Goal: Task Accomplishment & Management: Manage account settings

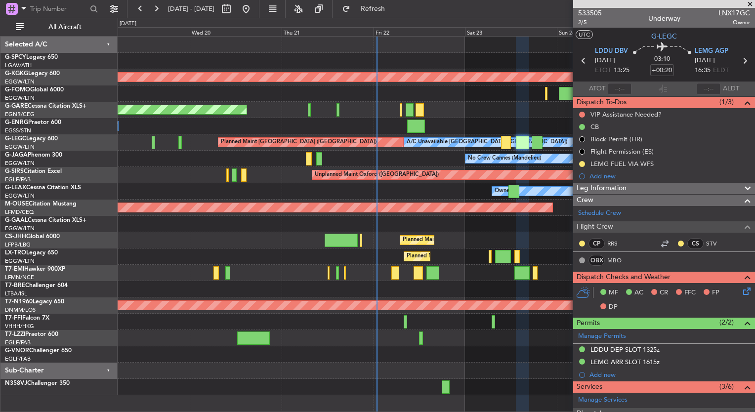
scroll to position [117, 0]
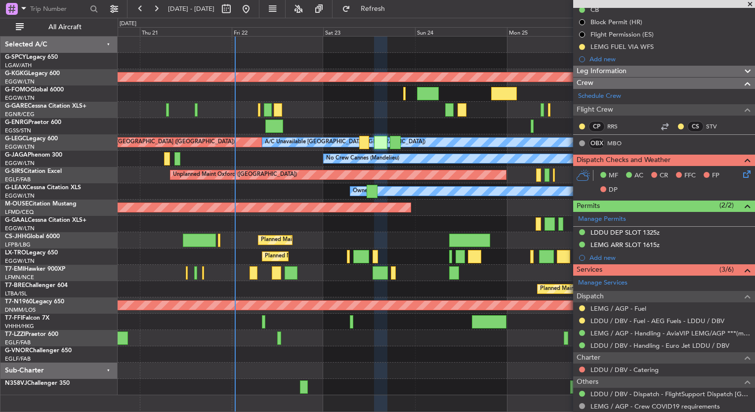
click at [317, 121] on div "AOG Maint [GEOGRAPHIC_DATA] (Ataturk) Unplanned Maint [PERSON_NAME] Owner A/C U…" at bounding box center [436, 216] width 637 height 359
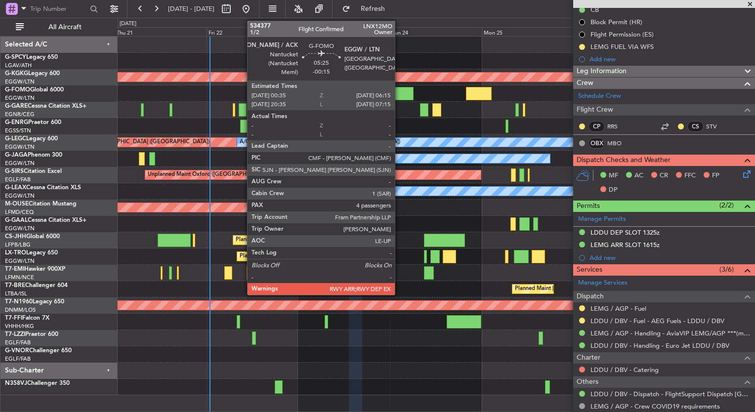
click at [399, 97] on div at bounding box center [403, 93] width 22 height 13
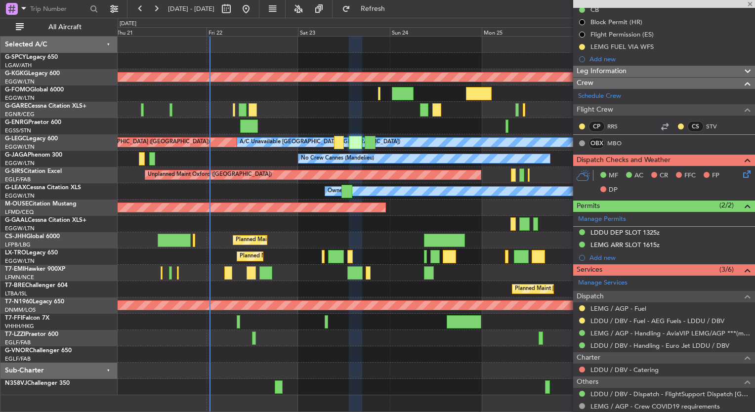
type input "-00:15"
type input "4"
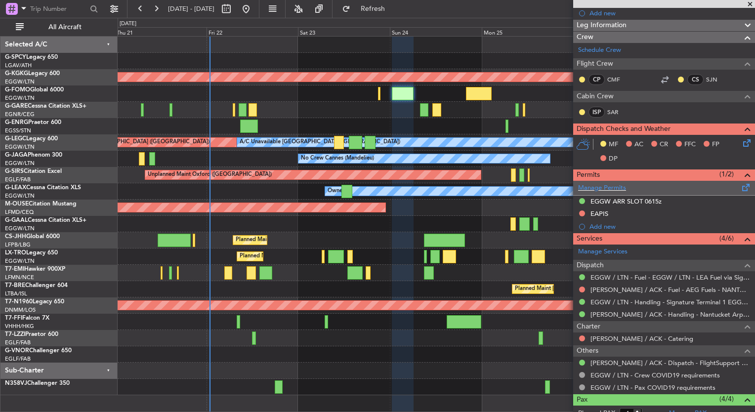
scroll to position [201, 0]
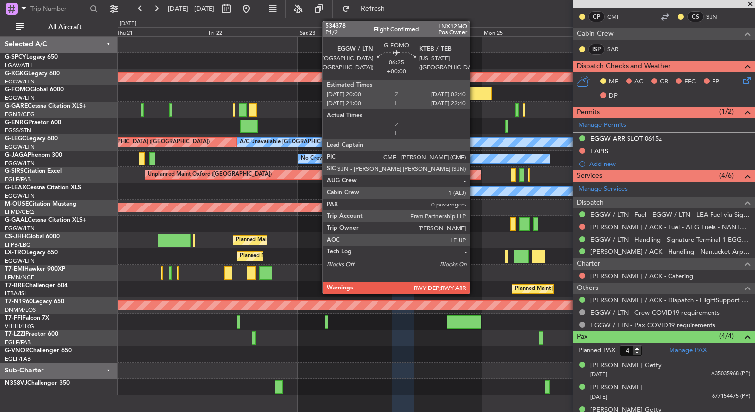
click at [475, 93] on div at bounding box center [479, 93] width 26 height 13
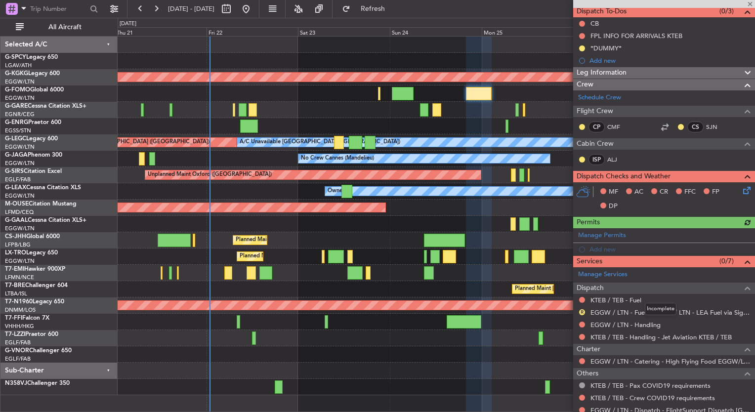
scroll to position [97, 0]
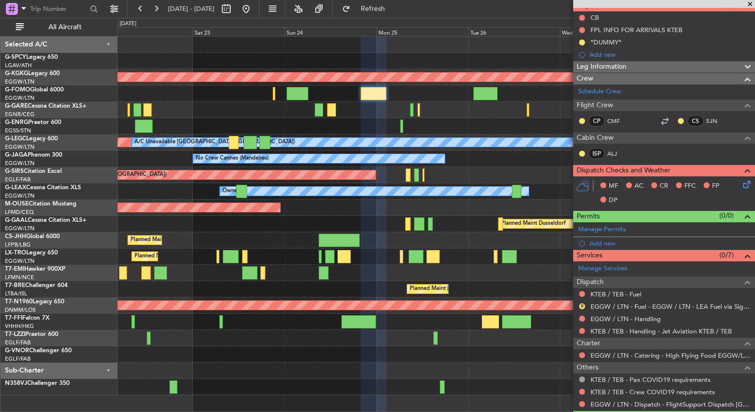
click at [382, 136] on div "AOG Maint [GEOGRAPHIC_DATA] (Ataturk) Unplanned Maint [PERSON_NAME] A/C Unavail…" at bounding box center [436, 216] width 637 height 359
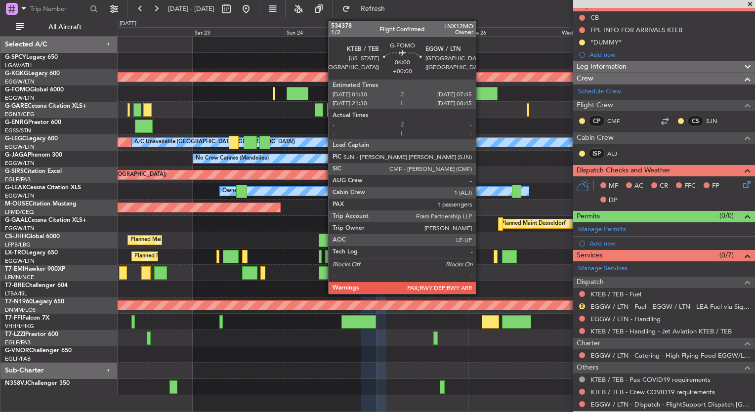
click at [480, 94] on div at bounding box center [486, 93] width 24 height 13
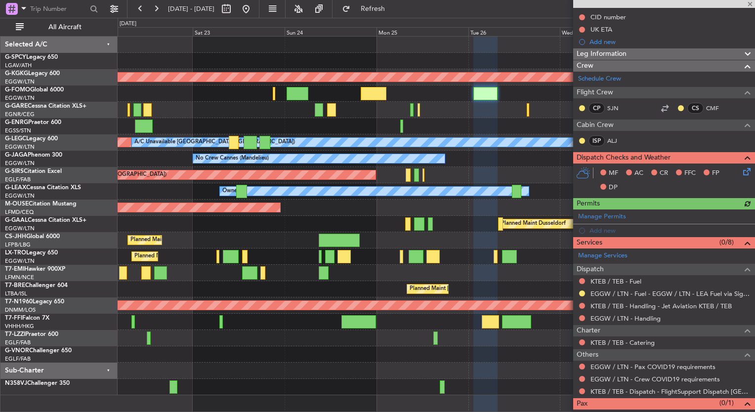
scroll to position [146, 0]
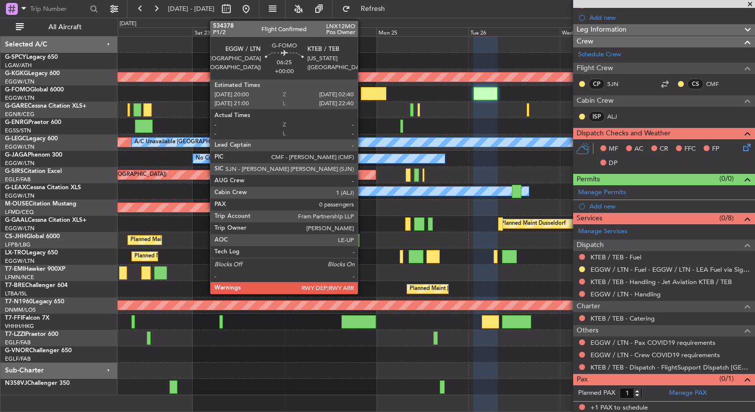
click at [362, 88] on div at bounding box center [374, 93] width 26 height 13
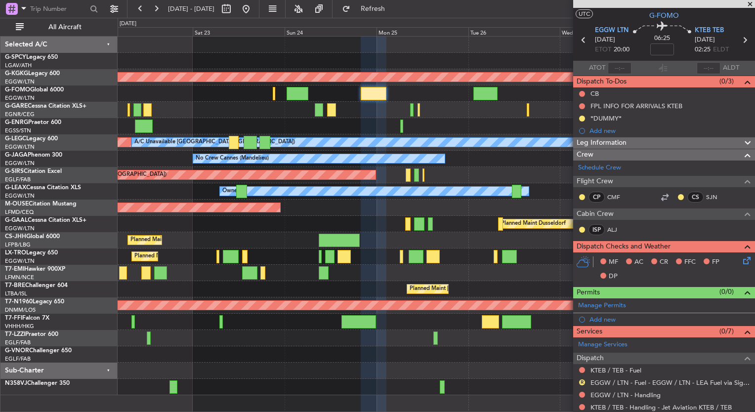
scroll to position [18, 0]
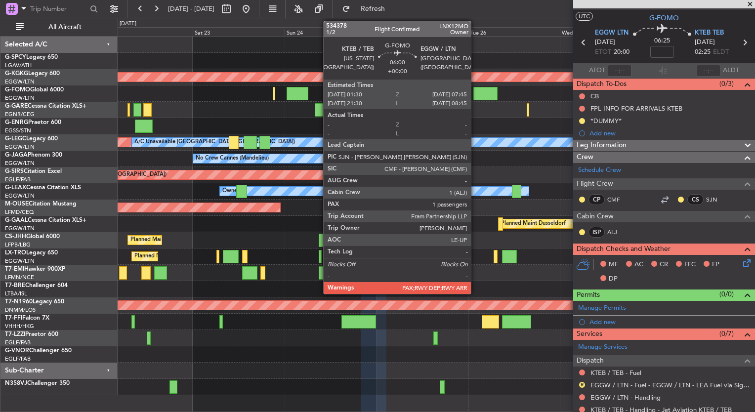
click at [476, 92] on div at bounding box center [486, 93] width 24 height 13
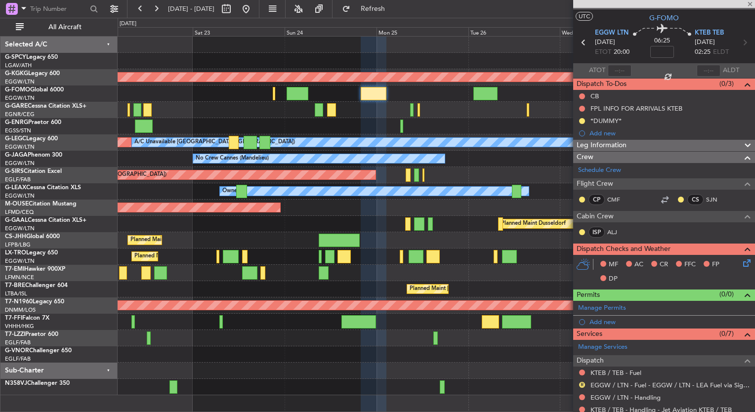
type input "1"
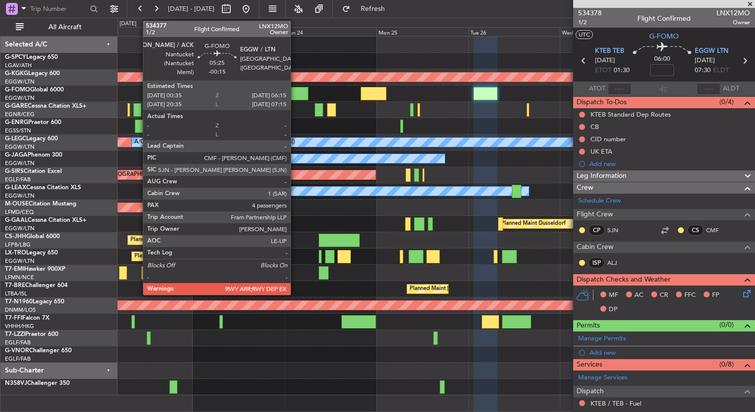
click at [295, 94] on div at bounding box center [298, 93] width 22 height 13
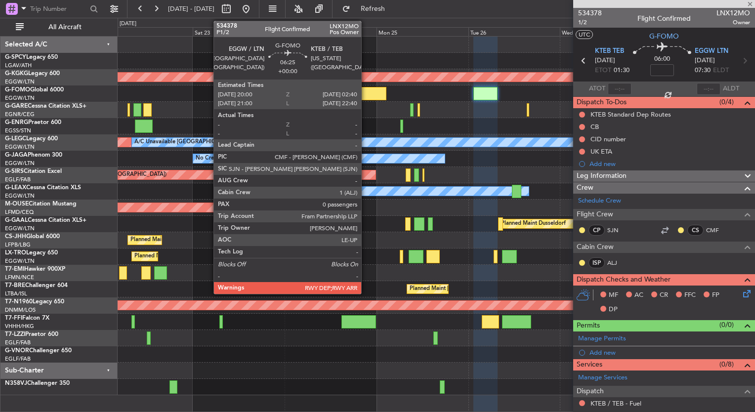
type input "-00:15"
type input "4"
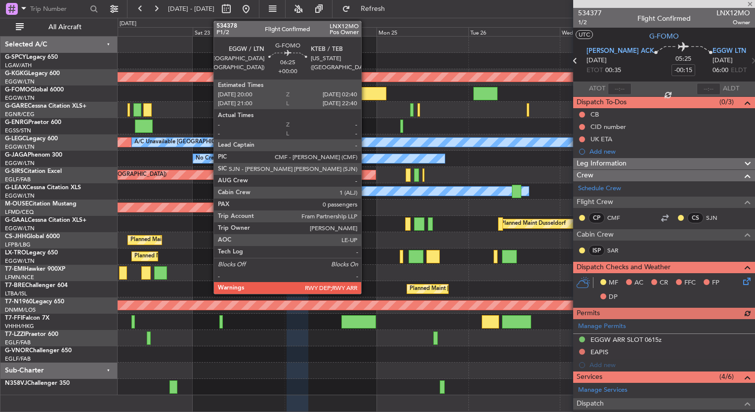
click at [366, 96] on div at bounding box center [374, 93] width 26 height 13
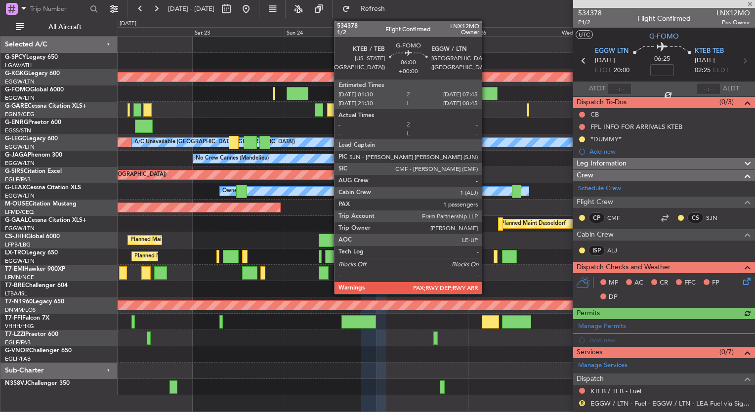
click at [486, 87] on div at bounding box center [486, 93] width 24 height 13
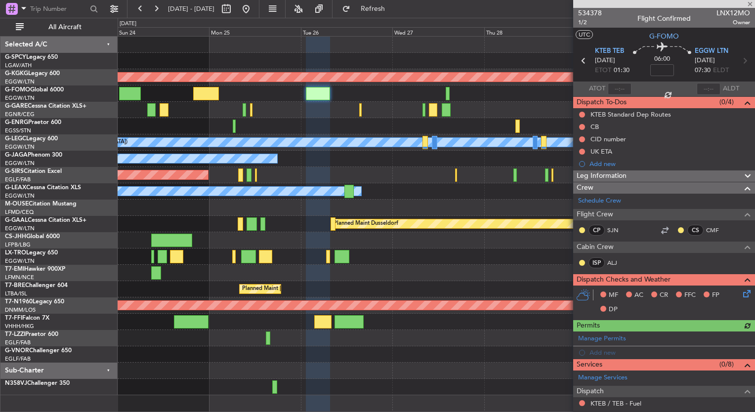
click at [202, 249] on div "AOG Maint [GEOGRAPHIC_DATA] (Ataturk) A/C Unavailable [GEOGRAPHIC_DATA] ([GEOGR…" at bounding box center [436, 216] width 637 height 359
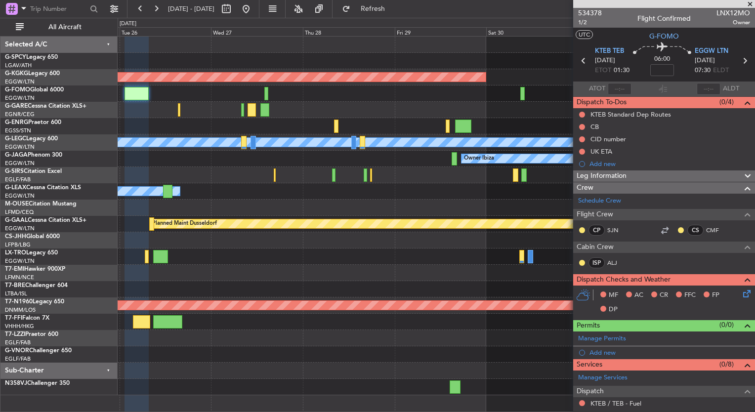
click at [169, 260] on div "AOG Maint [GEOGRAPHIC_DATA] (Ataturk) A/C Unavailable [GEOGRAPHIC_DATA] ([GEOGR…" at bounding box center [436, 216] width 637 height 359
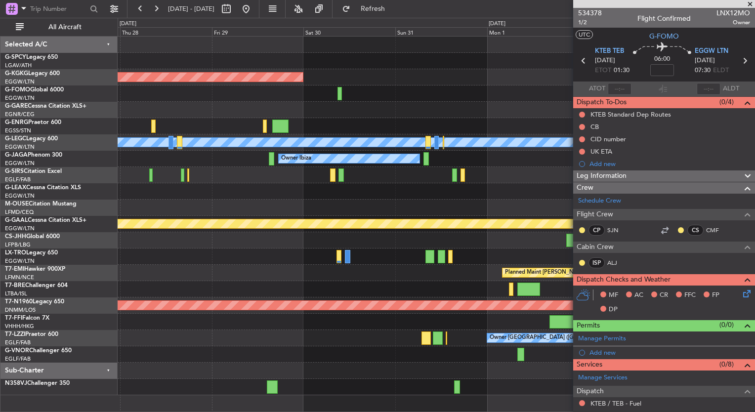
click at [260, 306] on div "AOG Maint [GEOGRAPHIC_DATA] (Ataturk) A/C Unavailable [GEOGRAPHIC_DATA] ([GEOGR…" at bounding box center [436, 216] width 637 height 359
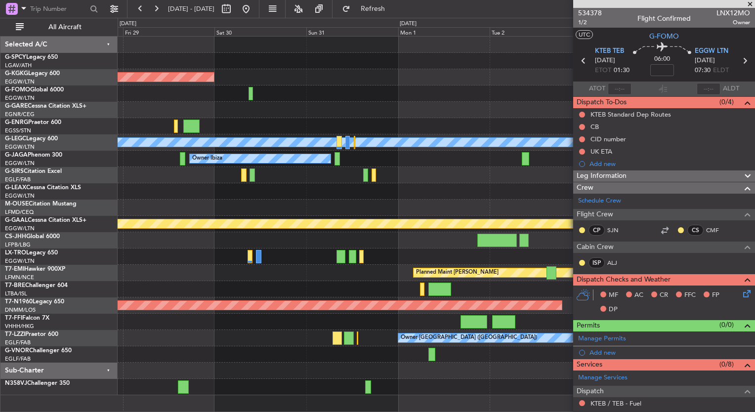
click at [748, 1] on span at bounding box center [750, 4] width 10 height 9
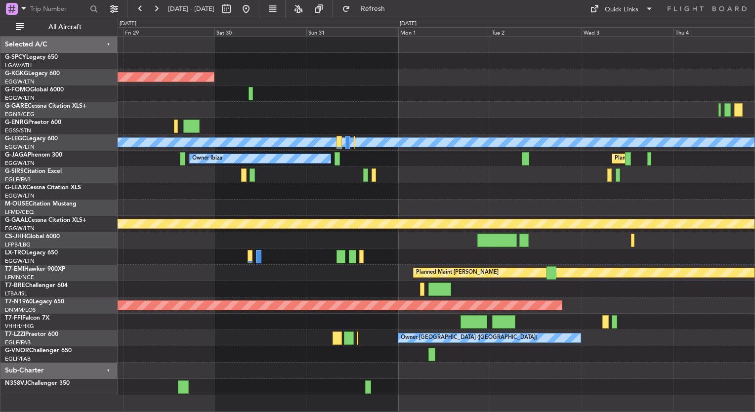
type input "0"
click at [254, 3] on button at bounding box center [246, 9] width 16 height 16
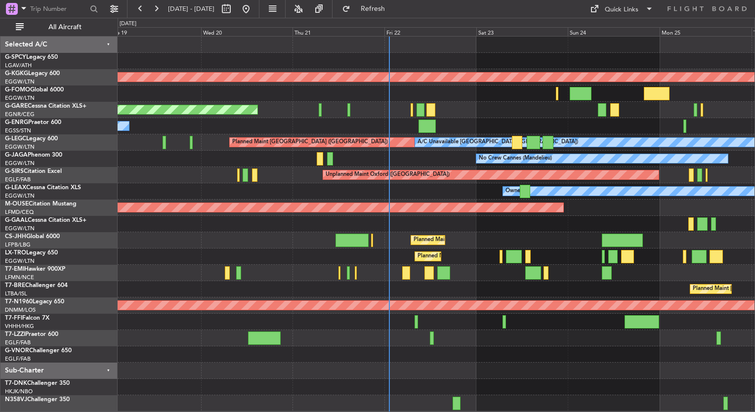
click at [453, 264] on div "AOG Maint [GEOGRAPHIC_DATA] (Ataturk) Unplanned Maint [PERSON_NAME] Owner A/C U…" at bounding box center [436, 224] width 637 height 375
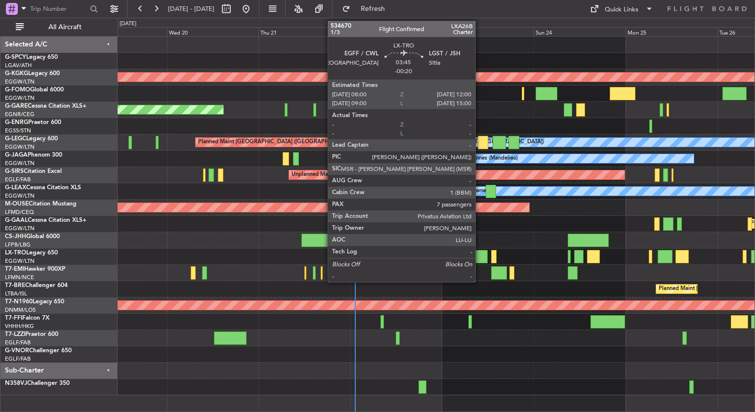
click at [480, 258] on div at bounding box center [479, 256] width 15 height 13
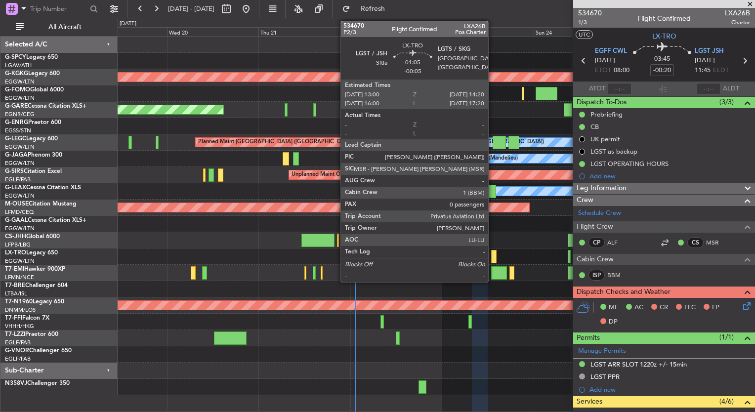
click at [493, 259] on div at bounding box center [493, 256] width 5 height 13
type input "-00:05"
type input "0"
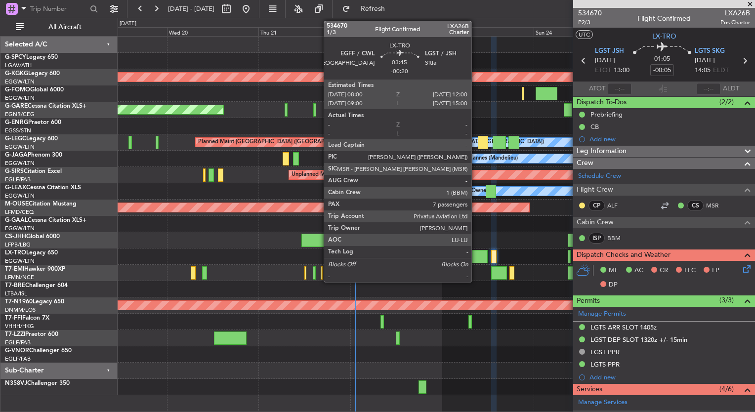
click at [476, 258] on div at bounding box center [479, 256] width 15 height 13
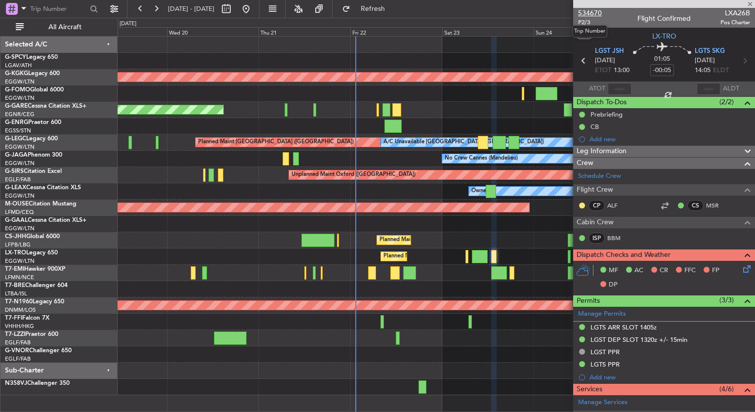
click at [596, 12] on span "534670" at bounding box center [590, 13] width 24 height 10
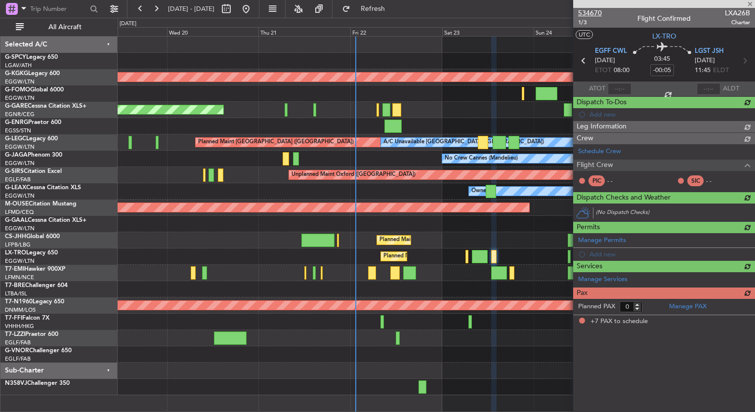
type input "-00:20"
type input "7"
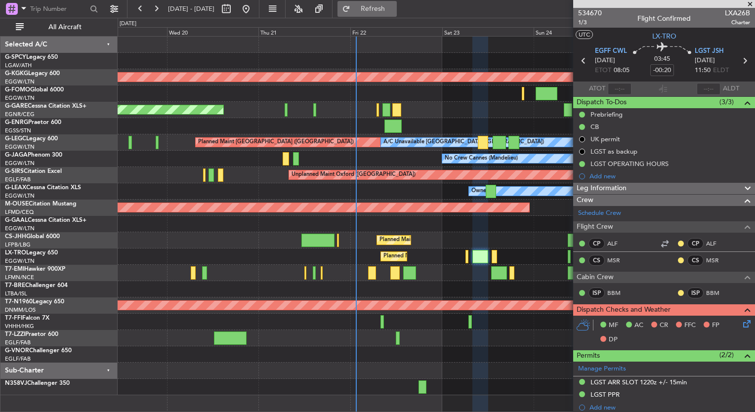
click at [394, 12] on span "Refresh" at bounding box center [373, 8] width 42 height 7
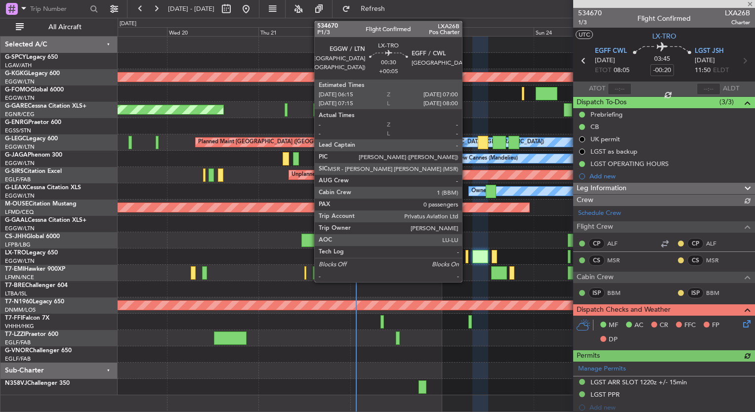
click at [467, 260] on div at bounding box center [467, 256] width 3 height 13
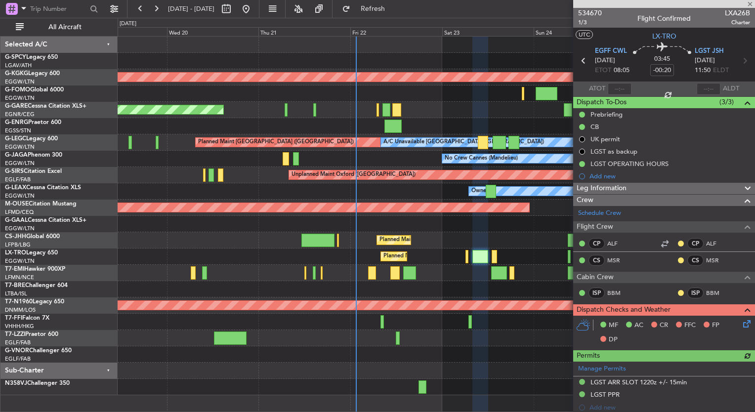
type input "+00:05"
type input "0"
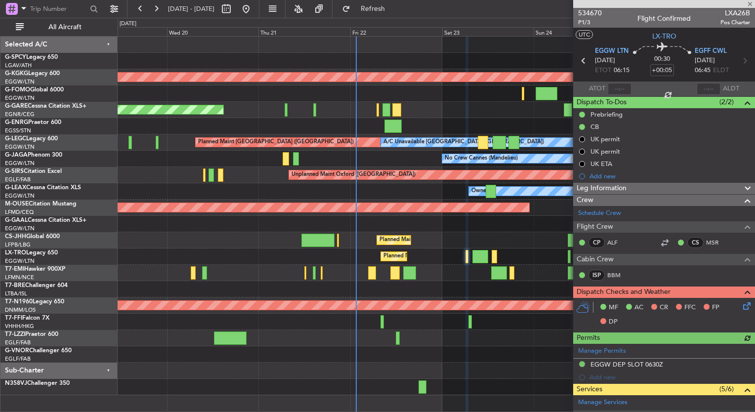
scroll to position [142, 0]
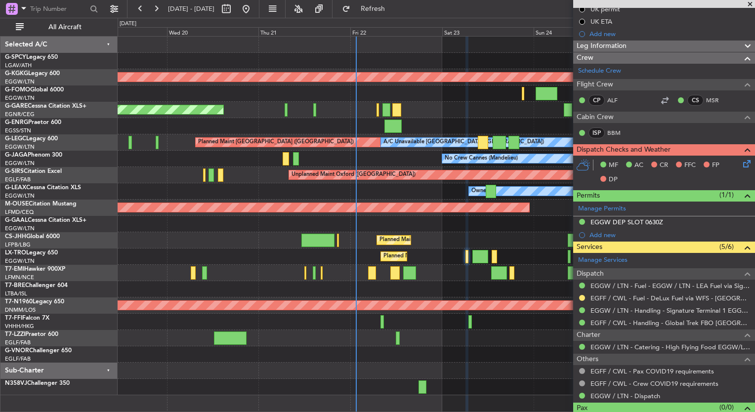
click at [472, 256] on div "Planned Maint [GEOGRAPHIC_DATA] ([GEOGRAPHIC_DATA])" at bounding box center [436, 257] width 637 height 16
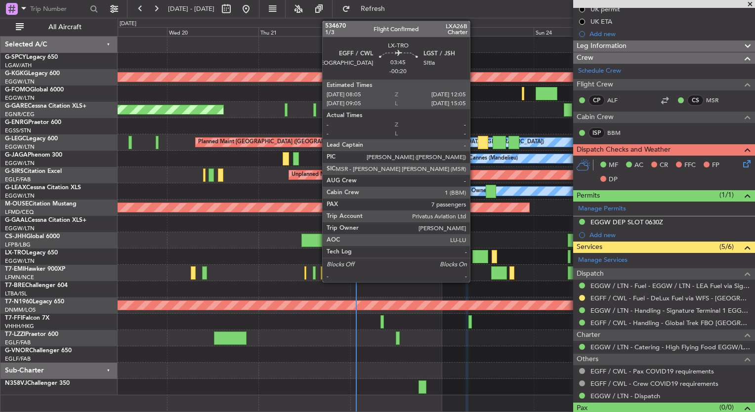
click at [475, 258] on div at bounding box center [480, 256] width 15 height 13
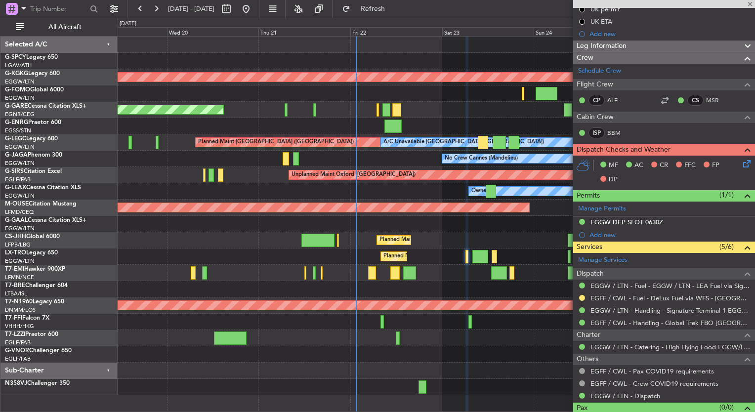
type input "-00:20"
type input "7"
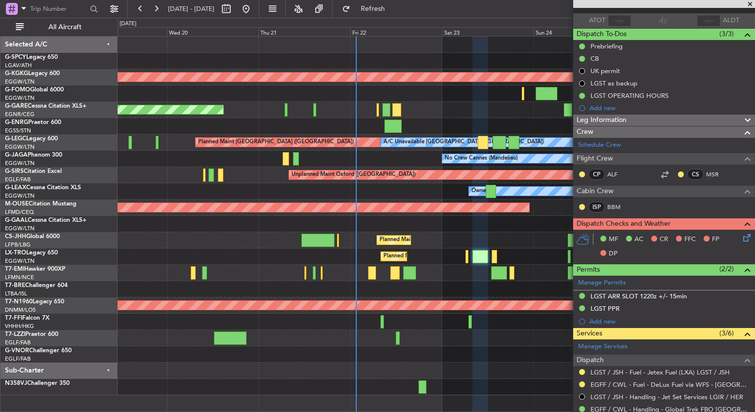
scroll to position [71, 0]
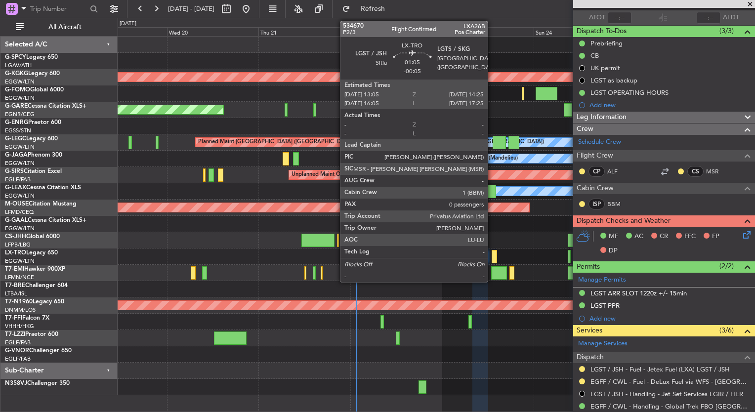
click at [492, 258] on div at bounding box center [494, 256] width 5 height 13
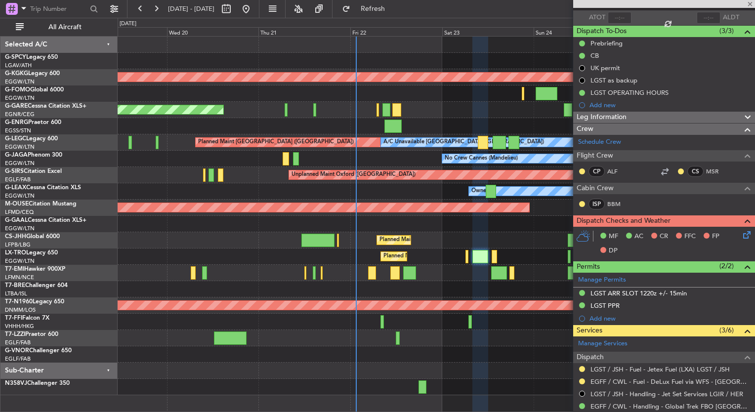
type input "-00:05"
type input "0"
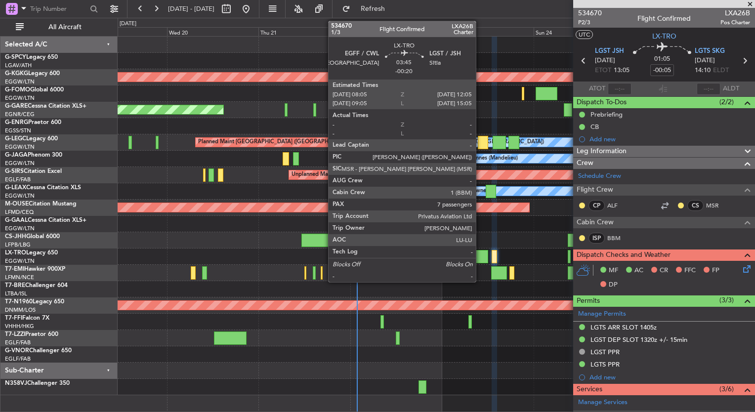
click at [480, 258] on div at bounding box center [480, 256] width 15 height 13
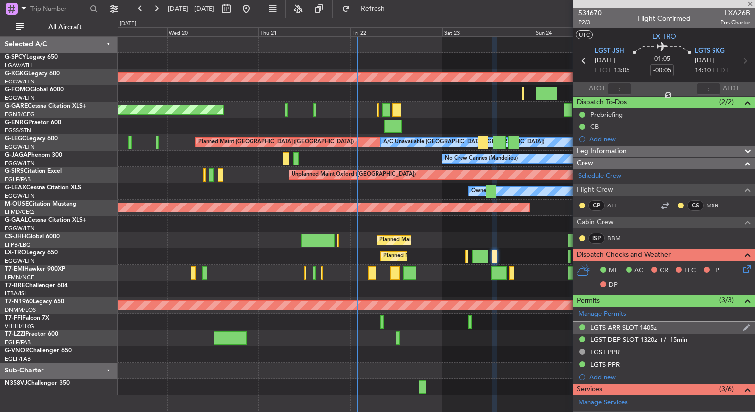
type input "-00:20"
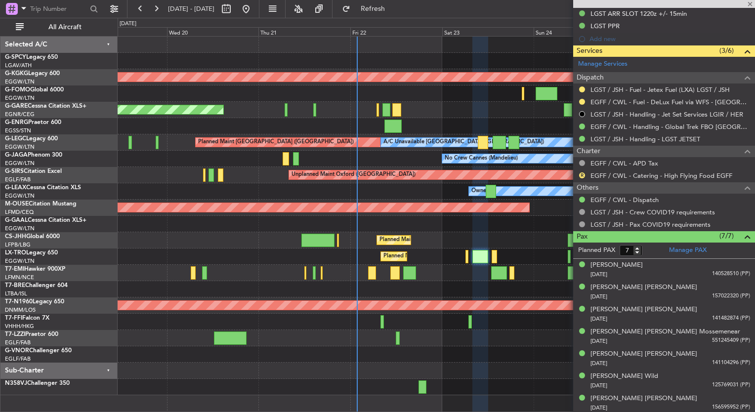
scroll to position [351, 0]
click at [750, 3] on span at bounding box center [750, 4] width 10 height 9
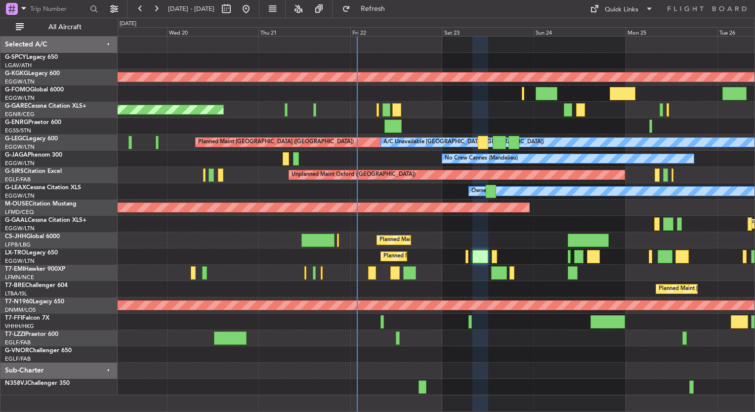
type input "0"
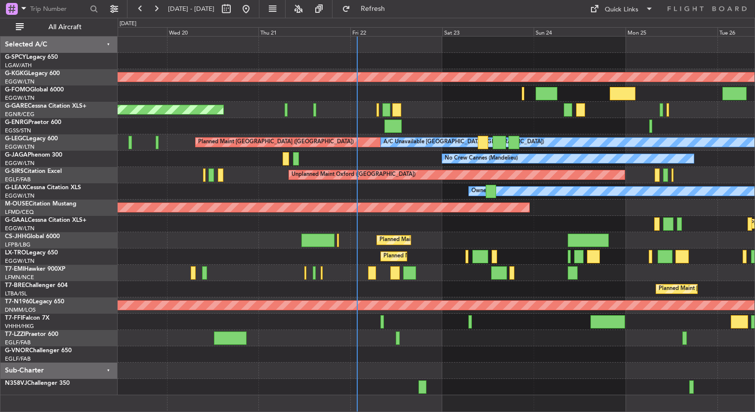
scroll to position [0, 0]
click at [469, 345] on div at bounding box center [436, 338] width 637 height 16
